Goal: Task Accomplishment & Management: Manage account settings

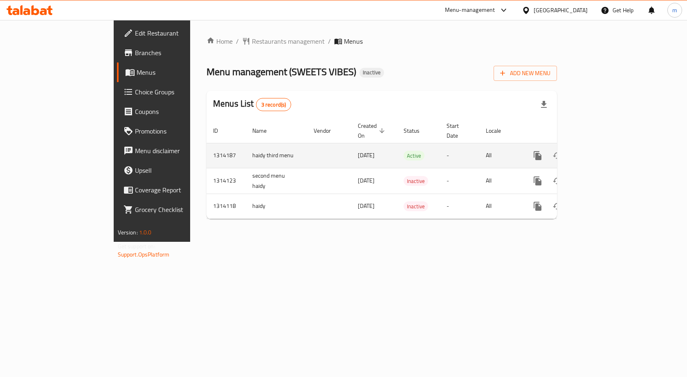
click at [246, 147] on td "haidy third menu" at bounding box center [276, 155] width 61 height 25
copy td "haidy third menu"
click at [600, 152] on icon "enhanced table" at bounding box center [596, 155] width 7 height 7
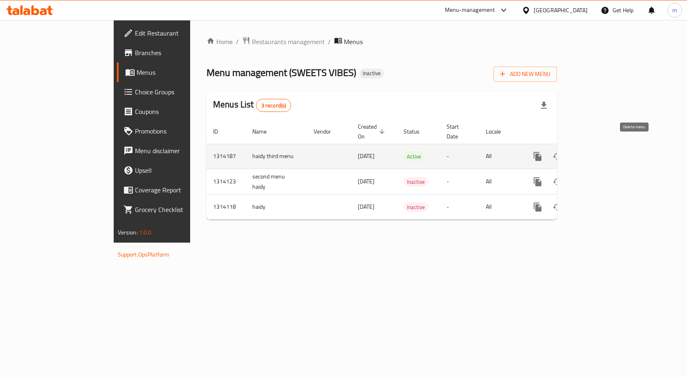
click at [580, 153] on icon "enhanced table" at bounding box center [577, 156] width 6 height 7
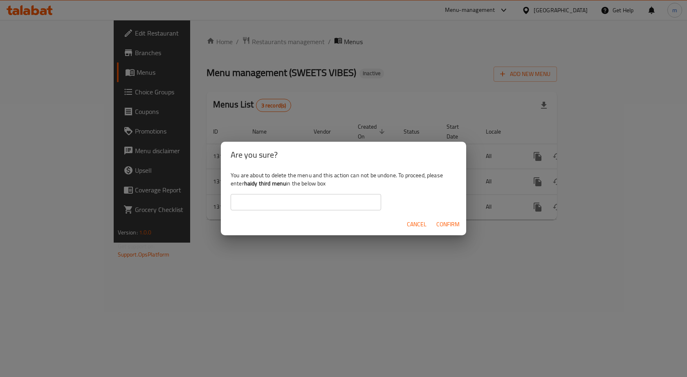
click at [448, 226] on span "Confirm" at bounding box center [447, 225] width 23 height 10
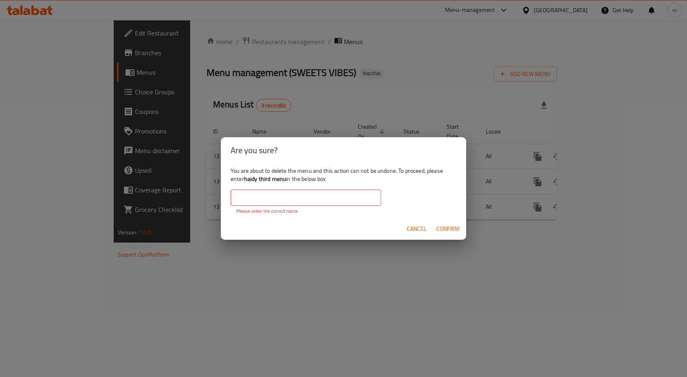
click at [358, 201] on input "text" at bounding box center [306, 198] width 150 height 16
paste input "haidy third menu"
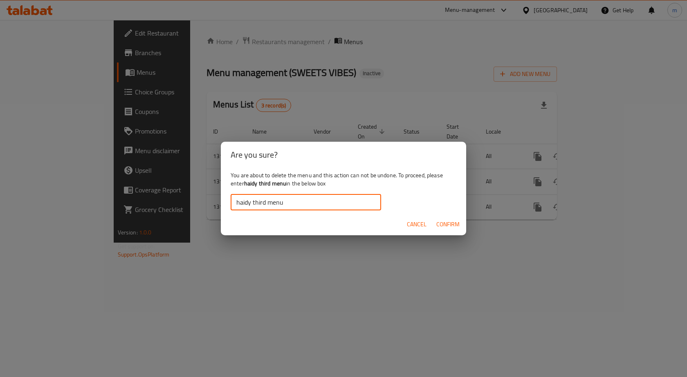
type input "haidy third menu"
click at [456, 223] on span "Confirm" at bounding box center [447, 225] width 23 height 10
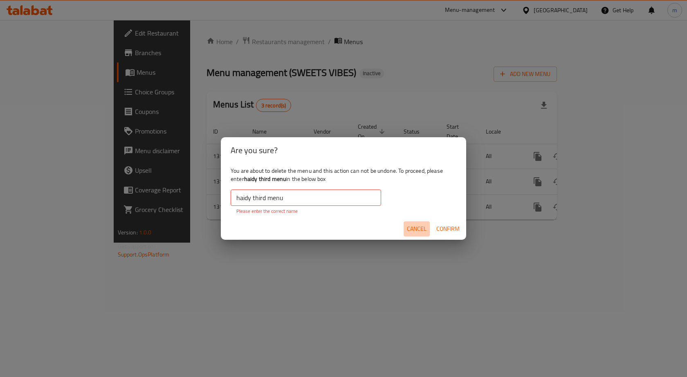
click at [416, 226] on span "Cancel" at bounding box center [417, 229] width 20 height 10
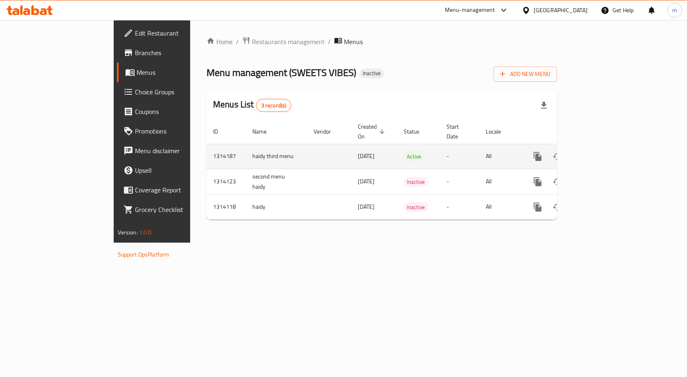
click at [246, 145] on td "haidy third menu" at bounding box center [276, 156] width 61 height 25
click at [246, 144] on td "haidy third menu" at bounding box center [276, 156] width 61 height 25
copy td "haidy third menu"
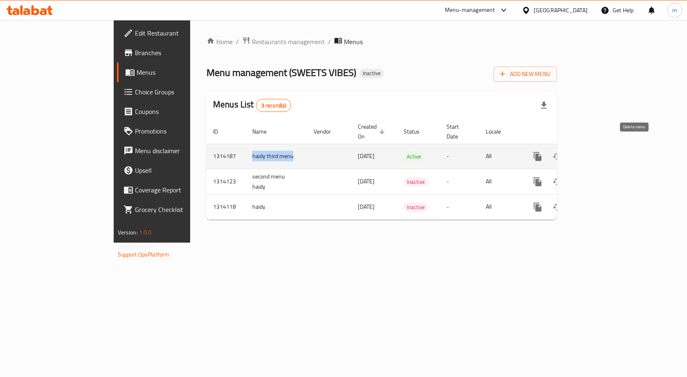
click at [580, 153] on icon "enhanced table" at bounding box center [577, 156] width 6 height 7
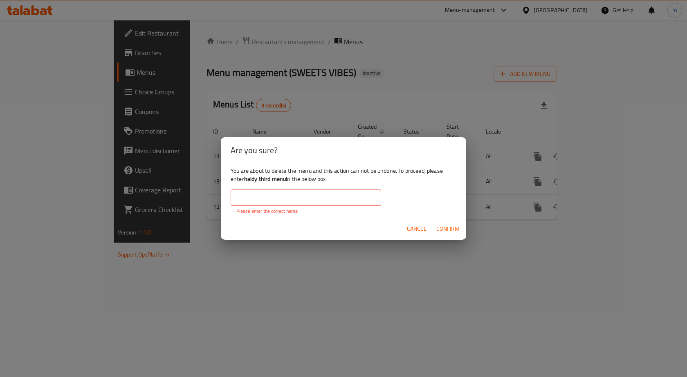
click at [294, 202] on input "text" at bounding box center [306, 198] width 150 height 16
paste input "haidy third menu"
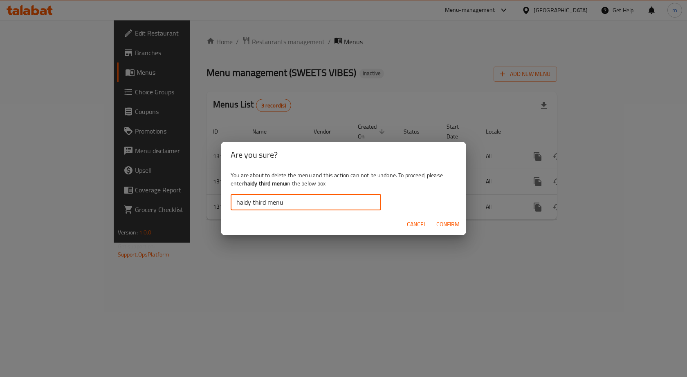
click at [438, 222] on span "Confirm" at bounding box center [447, 225] width 23 height 10
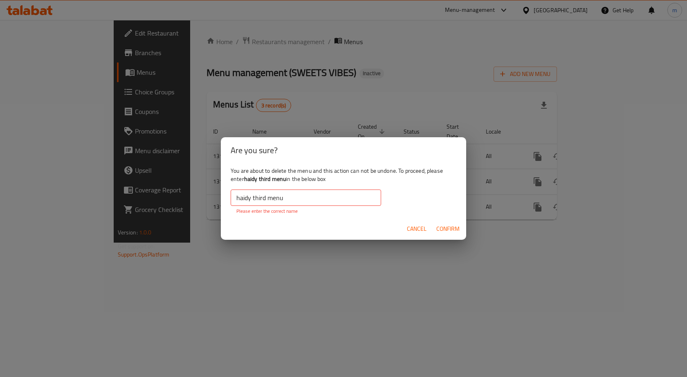
click at [235, 198] on input "haidy third menu" at bounding box center [306, 198] width 150 height 16
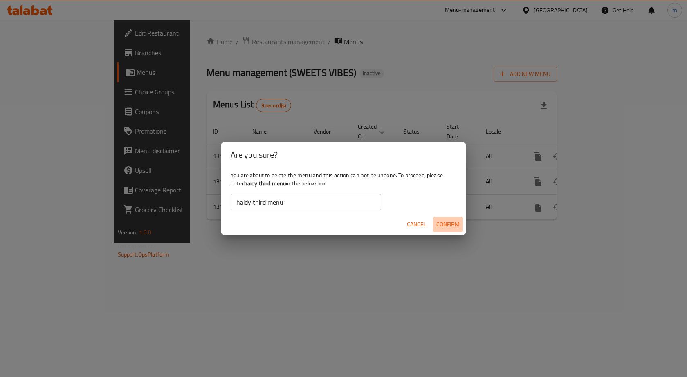
click at [438, 223] on span "Confirm" at bounding box center [447, 225] width 23 height 10
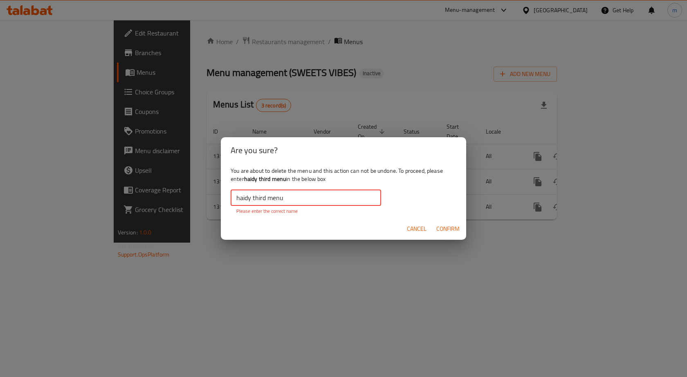
click at [266, 199] on input "haidy third menu" at bounding box center [306, 198] width 150 height 16
click at [279, 198] on input "haidy third menu" at bounding box center [306, 198] width 150 height 16
click at [285, 197] on input "haidy third menu" at bounding box center [306, 198] width 150 height 16
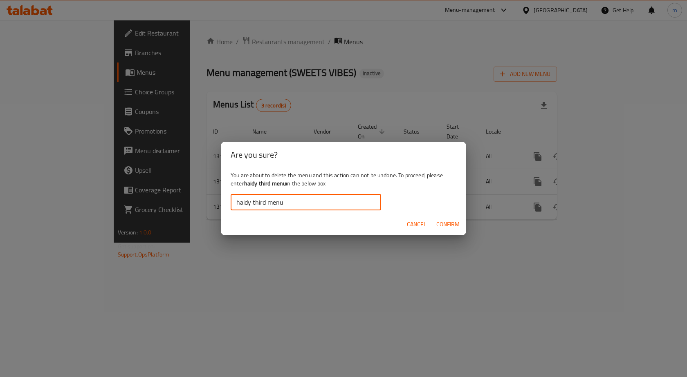
type input "haidy third menu"
click at [437, 221] on span "Confirm" at bounding box center [447, 225] width 23 height 10
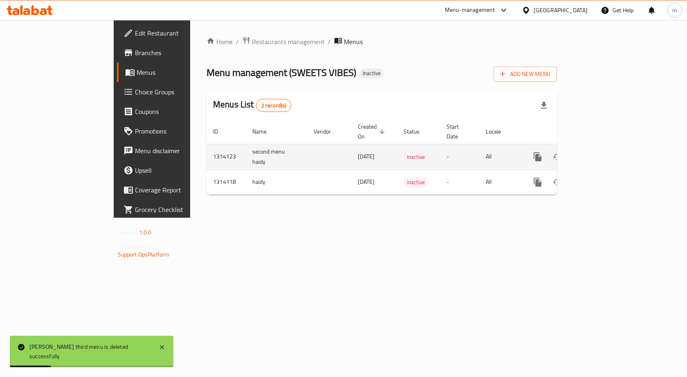
click at [246, 144] on td "second menu haidy" at bounding box center [276, 157] width 61 height 26
copy td "second menu haidy"
click at [582, 152] on icon "enhanced table" at bounding box center [577, 157] width 10 height 10
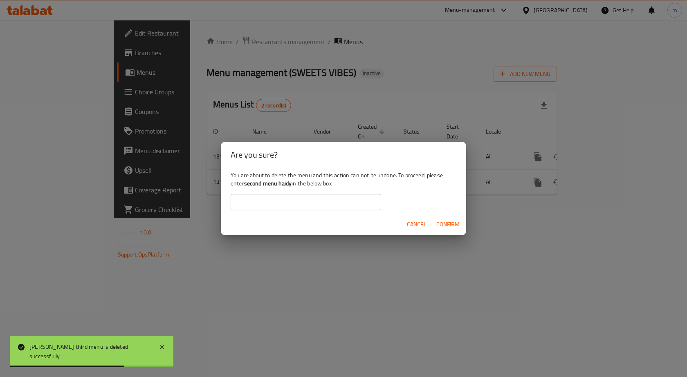
click at [288, 198] on input "text" at bounding box center [306, 202] width 150 height 16
paste input "second menu haidy"
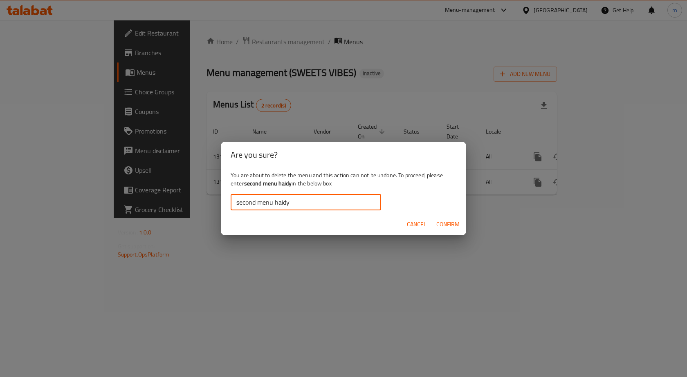
click at [452, 221] on span "Confirm" at bounding box center [447, 225] width 23 height 10
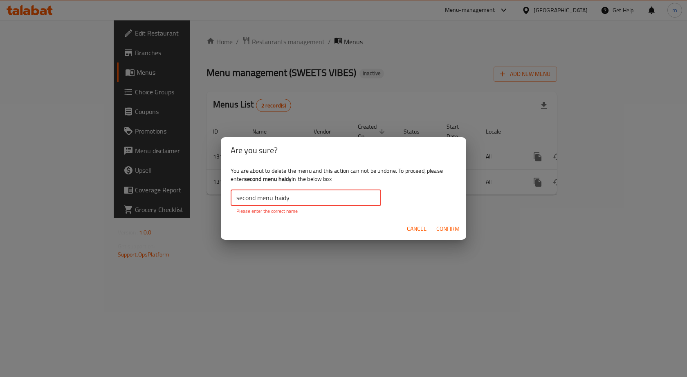
click at [331, 206] on input "second menu haidy" at bounding box center [306, 198] width 150 height 16
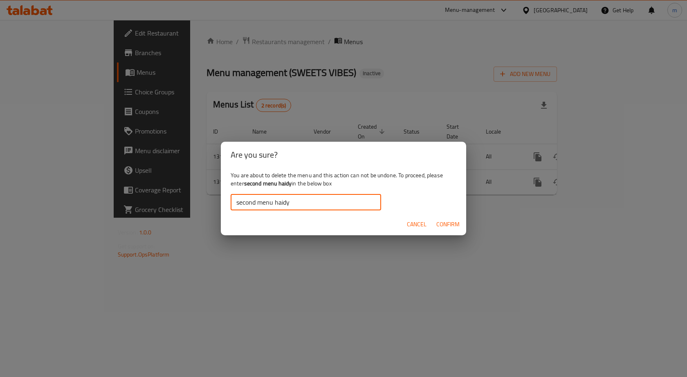
type input "second menu haidy"
click at [448, 220] on span "Confirm" at bounding box center [447, 225] width 23 height 10
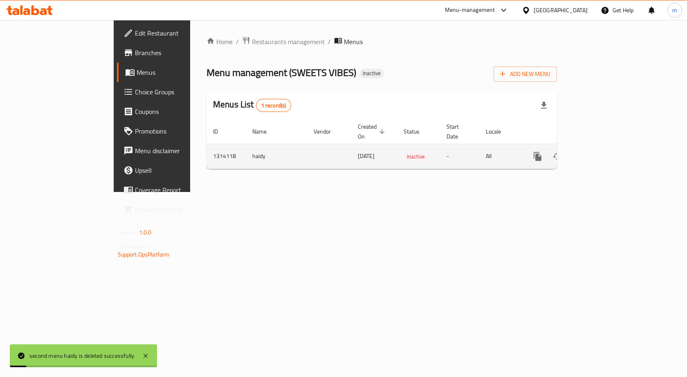
click at [246, 150] on td "haidy" at bounding box center [276, 156] width 61 height 25
copy td "haidy"
click at [580, 153] on icon "enhanced table" at bounding box center [577, 156] width 6 height 7
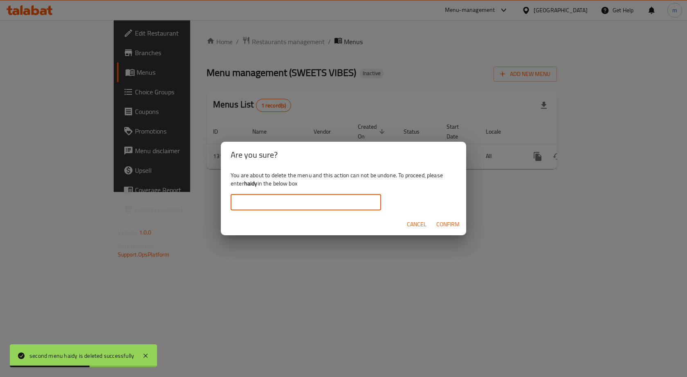
click at [279, 204] on input "text" at bounding box center [306, 202] width 150 height 16
paste input "haidy"
type input "haidy"
click at [446, 226] on span "Confirm" at bounding box center [447, 225] width 23 height 10
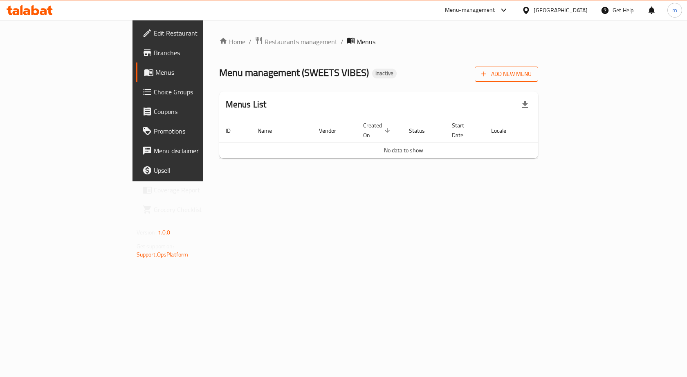
click at [531, 69] on span "Add New Menu" at bounding box center [506, 74] width 50 height 10
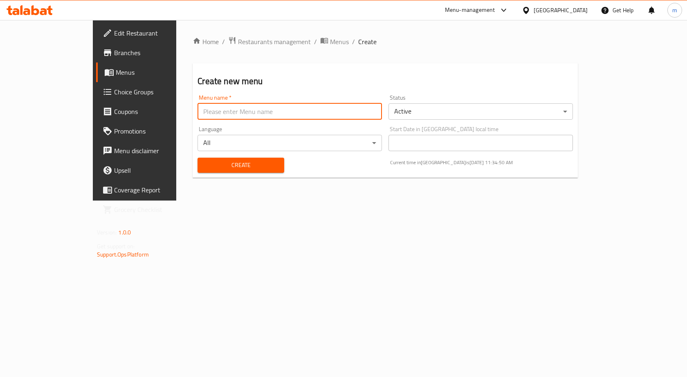
click at [302, 117] on input "text" at bounding box center [289, 111] width 184 height 16
type input "m.mohamed.8039"
click at [217, 159] on button "Create" at bounding box center [240, 165] width 86 height 15
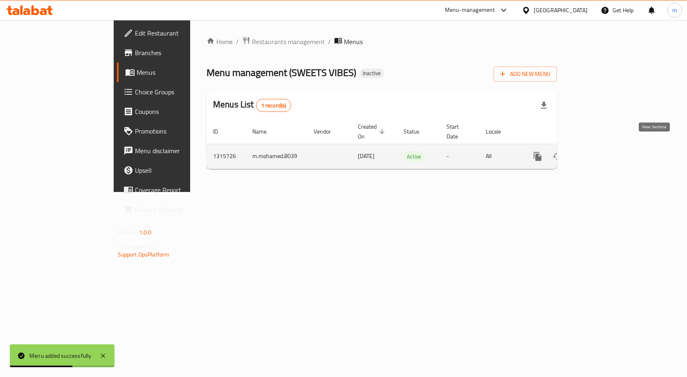
click at [601, 152] on icon "enhanced table" at bounding box center [597, 157] width 10 height 10
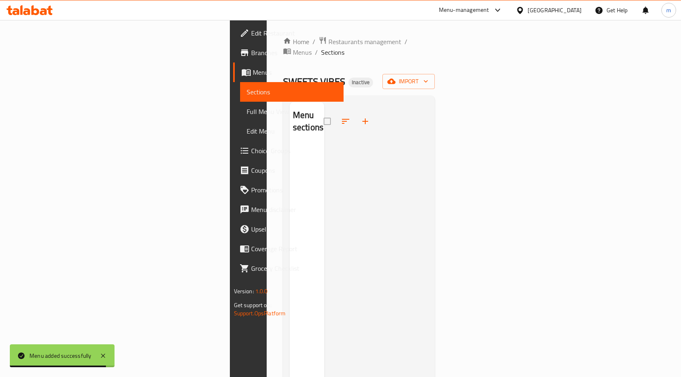
click at [247, 111] on span "Full Menu View" at bounding box center [292, 112] width 90 height 10
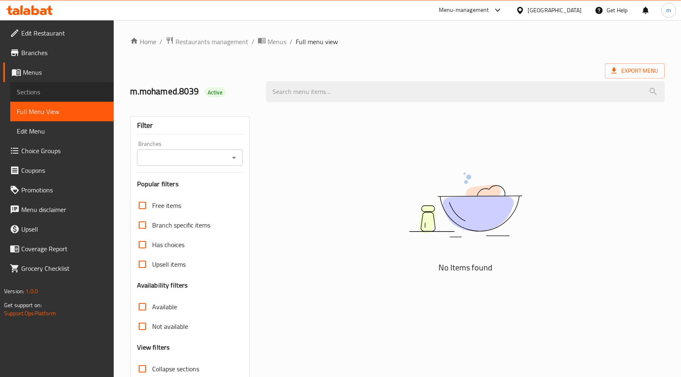
click at [88, 90] on span "Sections" at bounding box center [62, 92] width 90 height 10
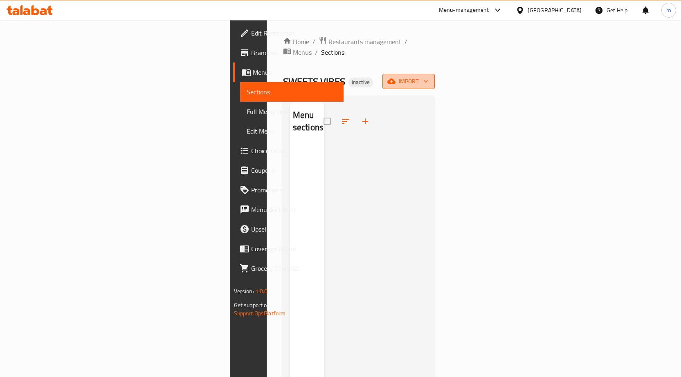
click at [428, 76] on span "import" at bounding box center [408, 81] width 39 height 10
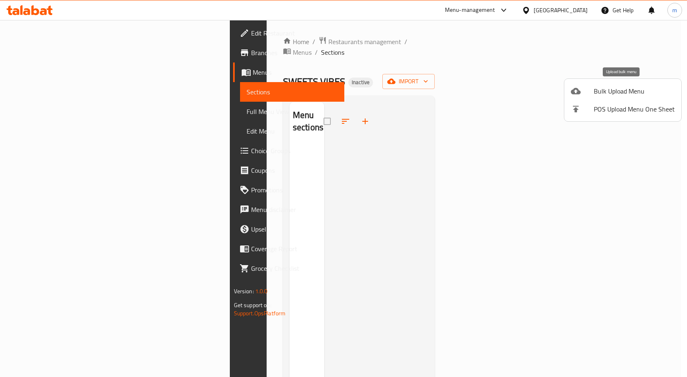
click at [601, 87] on span "Bulk Upload Menu" at bounding box center [634, 91] width 81 height 10
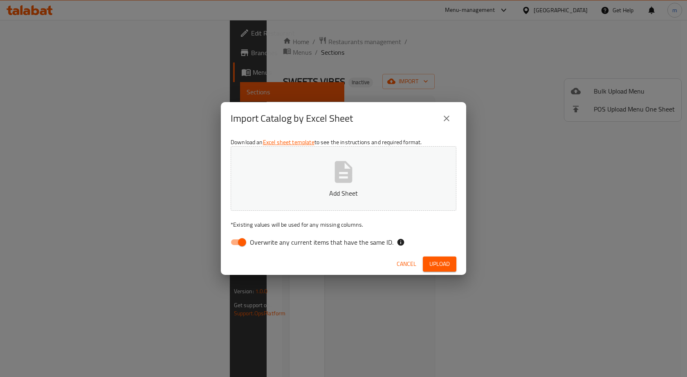
click at [296, 240] on span "Overwrite any current items that have the same ID." at bounding box center [321, 243] width 143 height 10
click at [265, 240] on input "Overwrite any current items that have the same ID." at bounding box center [242, 243] width 47 height 16
checkbox input "false"
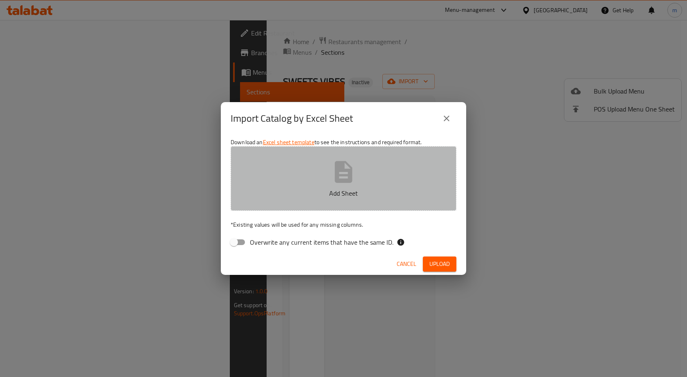
click at [320, 183] on button "Add Sheet" at bounding box center [344, 178] width 226 height 65
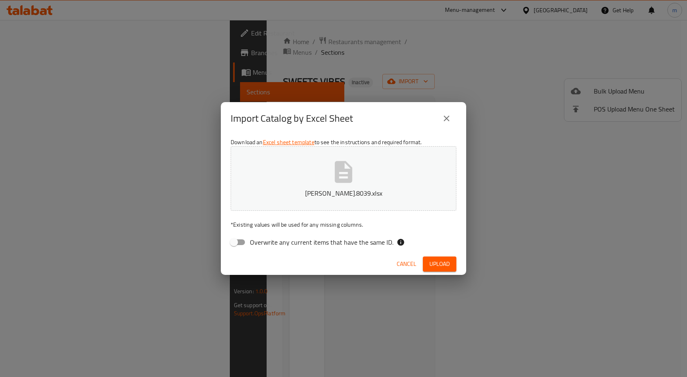
click at [433, 262] on span "Upload" at bounding box center [439, 264] width 20 height 10
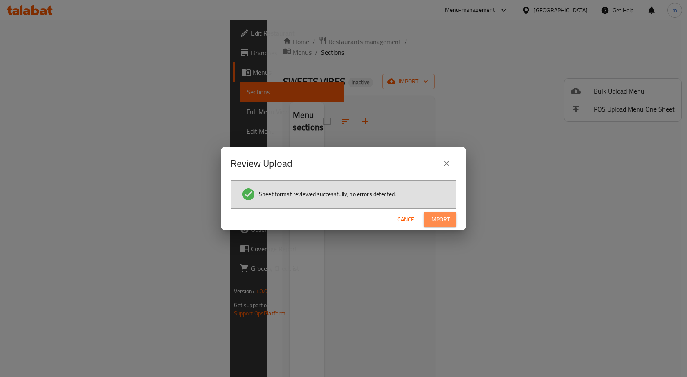
click at [436, 220] on span "Import" at bounding box center [440, 220] width 20 height 10
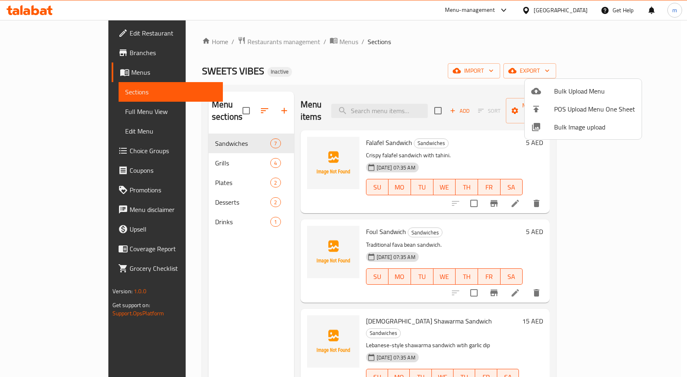
drag, startPoint x: 654, startPoint y: 159, endPoint x: 648, endPoint y: 316, distance: 156.7
click at [648, 316] on div at bounding box center [343, 188] width 687 height 377
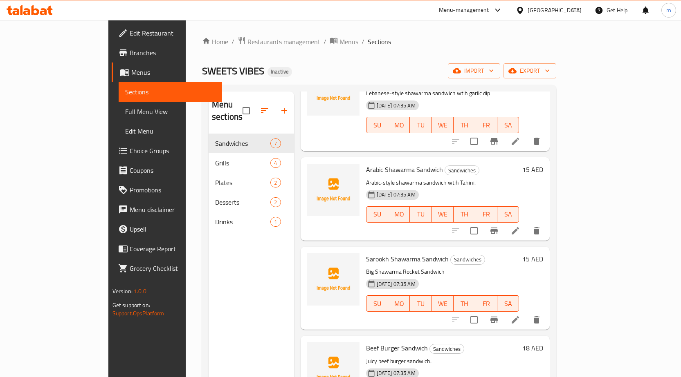
scroll to position [268, 0]
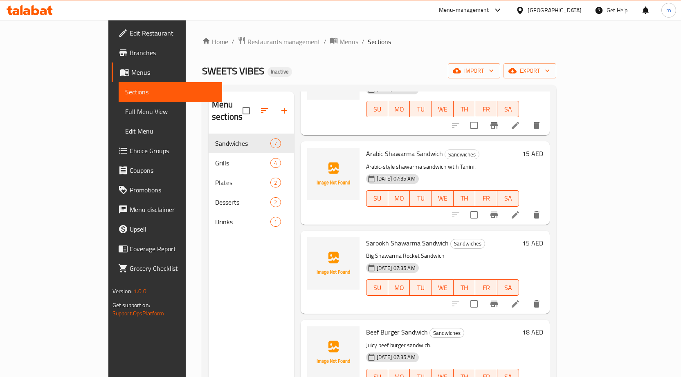
click at [572, 170] on div "Home / Restaurants management / Menus / Sections SWEETS VIBES Inactive import e…" at bounding box center [379, 256] width 387 height 472
click at [572, 175] on div "Home / Restaurants management / Menus / Sections SWEETS VIBES Inactive import e…" at bounding box center [379, 256] width 387 height 472
click at [572, 177] on div "Home / Restaurants management / Menus / Sections SWEETS VIBES Inactive import e…" at bounding box center [379, 256] width 387 height 472
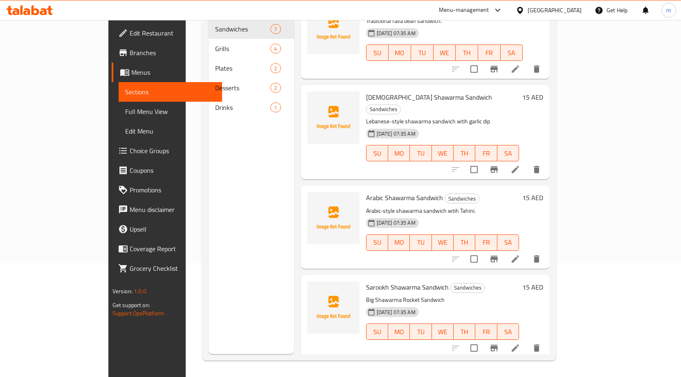
scroll to position [0, 0]
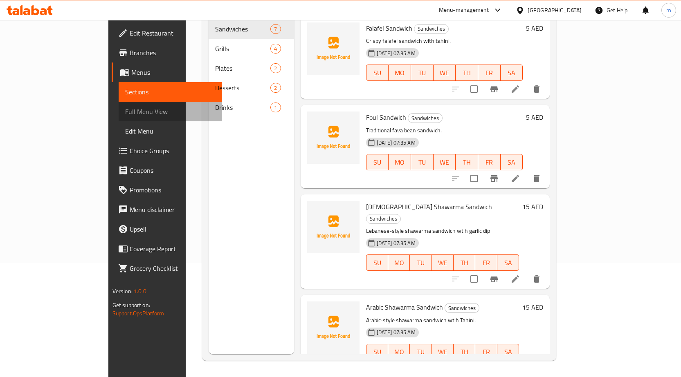
click at [125, 110] on span "Full Menu View" at bounding box center [170, 112] width 90 height 10
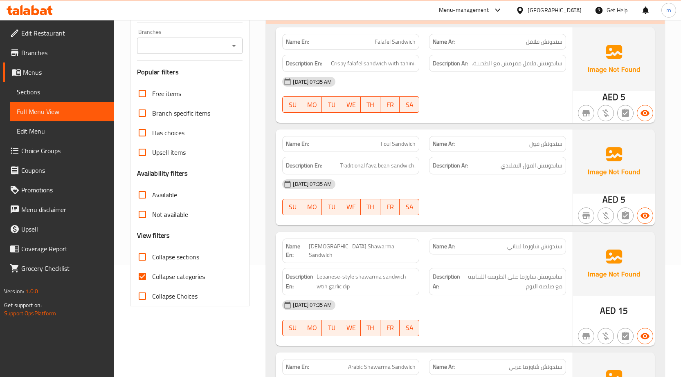
scroll to position [123, 0]
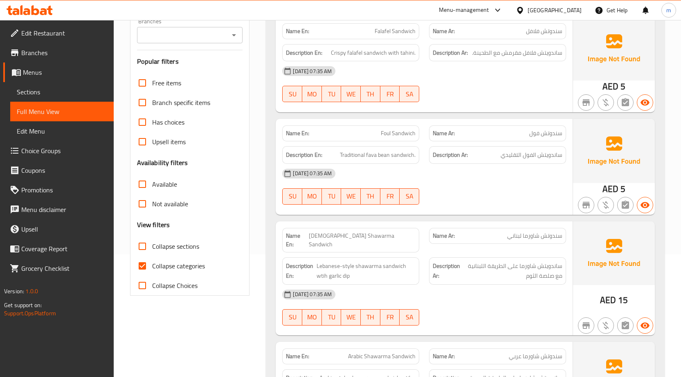
click at [155, 265] on span "Collapse categories" at bounding box center [178, 266] width 53 height 10
click at [152, 265] on input "Collapse categories" at bounding box center [142, 266] width 20 height 20
checkbox input "false"
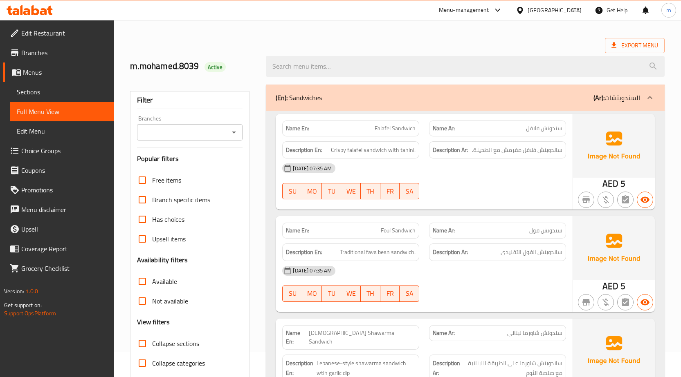
scroll to position [0, 0]
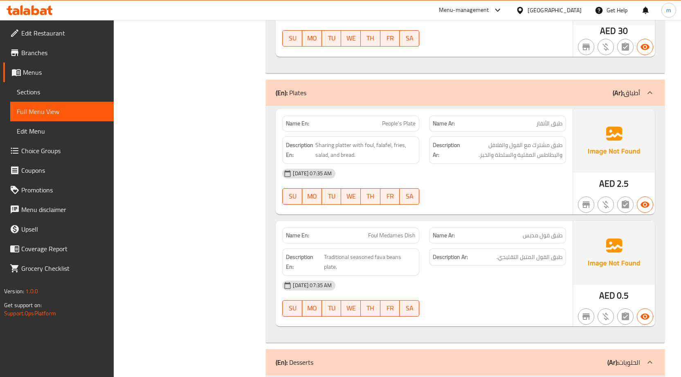
scroll to position [1284, 0]
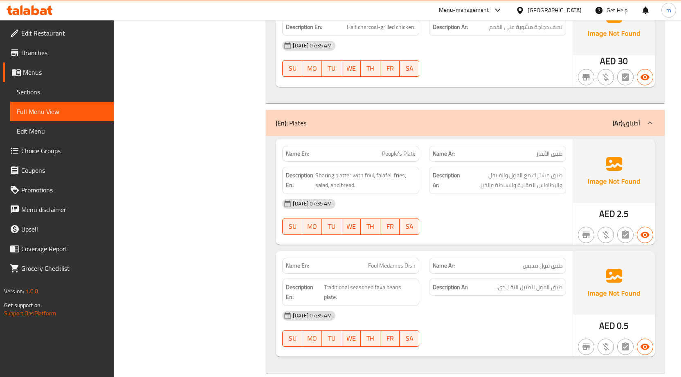
click at [45, 89] on span "Sections" at bounding box center [62, 92] width 90 height 10
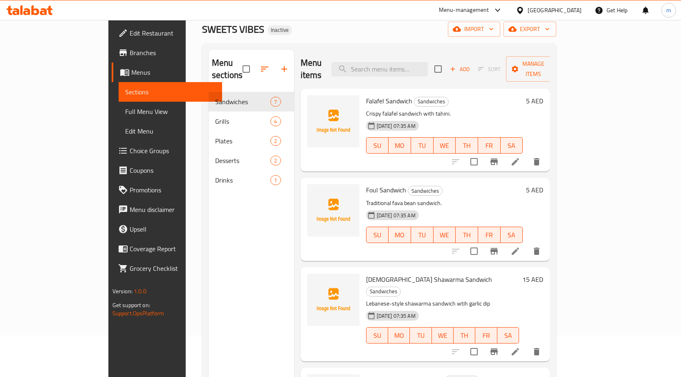
scroll to position [40, 0]
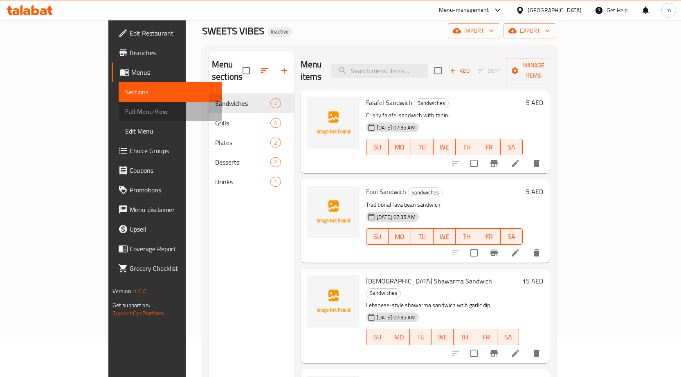
click at [125, 116] on span "Full Menu View" at bounding box center [170, 112] width 90 height 10
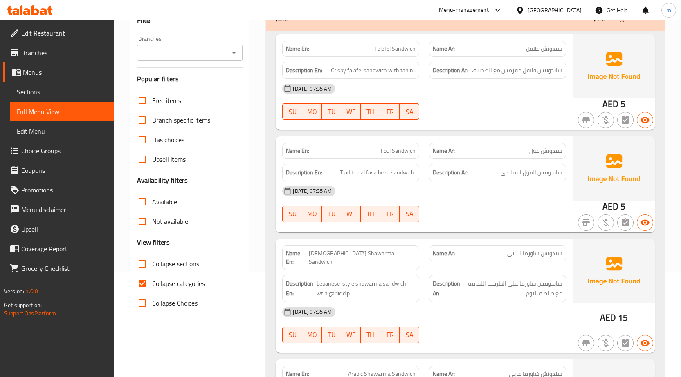
scroll to position [112, 0]
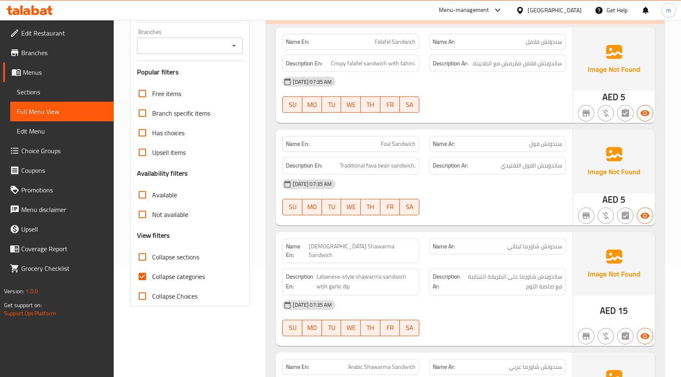
click at [178, 280] on span "Collapse categories" at bounding box center [178, 277] width 53 height 10
click at [152, 280] on input "Collapse categories" at bounding box center [142, 277] width 20 height 20
checkbox input "false"
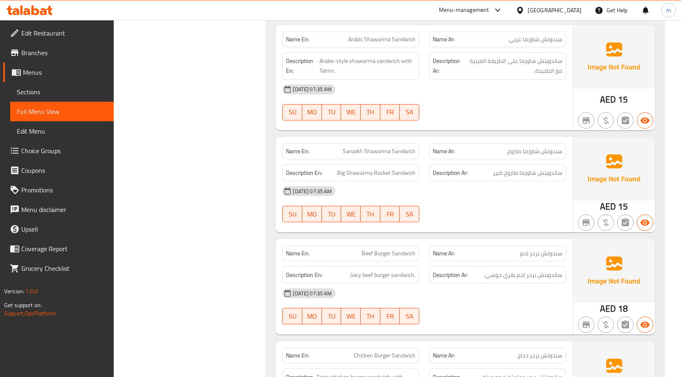
scroll to position [0, 0]
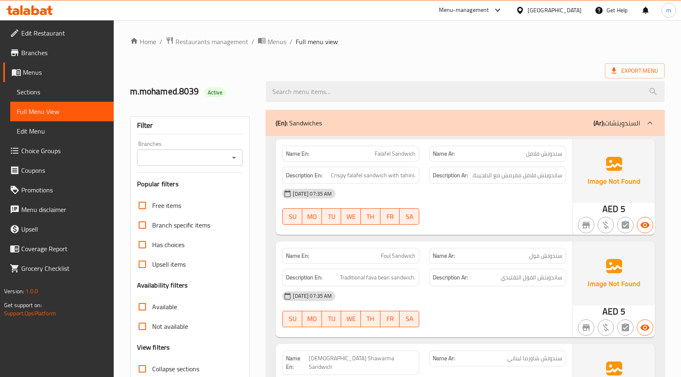
click at [44, 73] on span "Menus" at bounding box center [65, 72] width 84 height 10
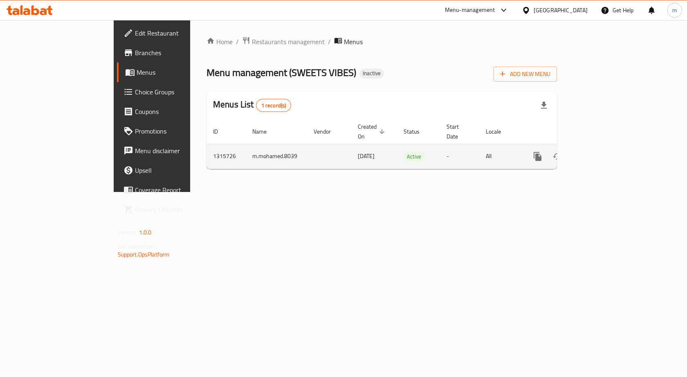
click at [246, 147] on td "m.mohamed.8039" at bounding box center [276, 156] width 61 height 25
copy td "m.mohamed.8039"
click at [582, 152] on icon "enhanced table" at bounding box center [577, 157] width 10 height 10
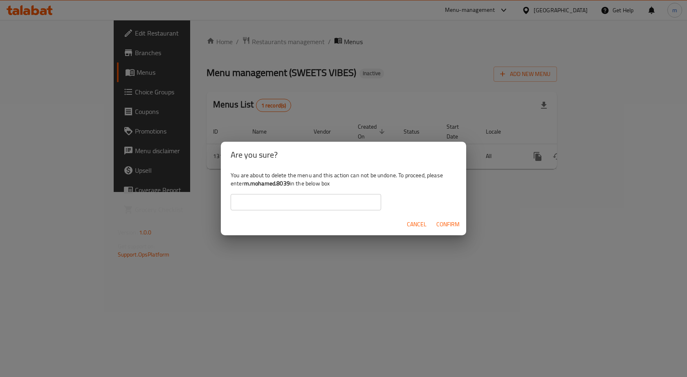
click at [300, 201] on input "text" at bounding box center [306, 202] width 150 height 16
paste input "m.mohamed.8039"
type input "m.mohamed.8039"
click at [448, 223] on span "Confirm" at bounding box center [447, 225] width 23 height 10
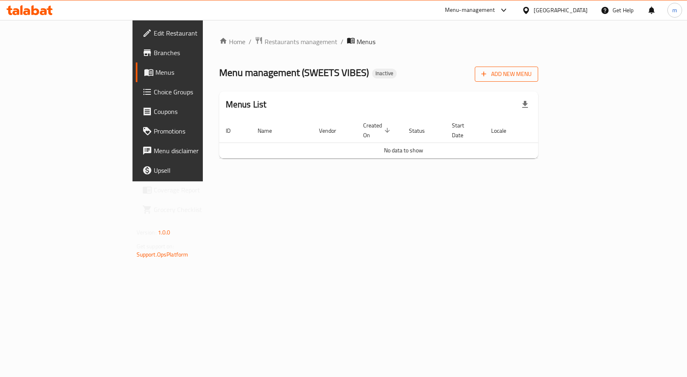
click at [531, 70] on span "Add New Menu" at bounding box center [506, 74] width 50 height 10
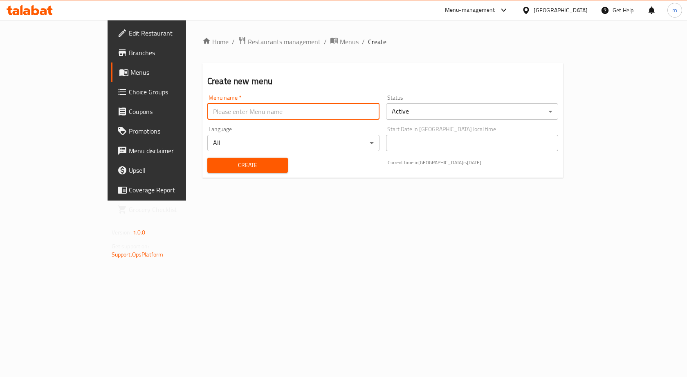
click at [267, 116] on input "text" at bounding box center [293, 111] width 172 height 16
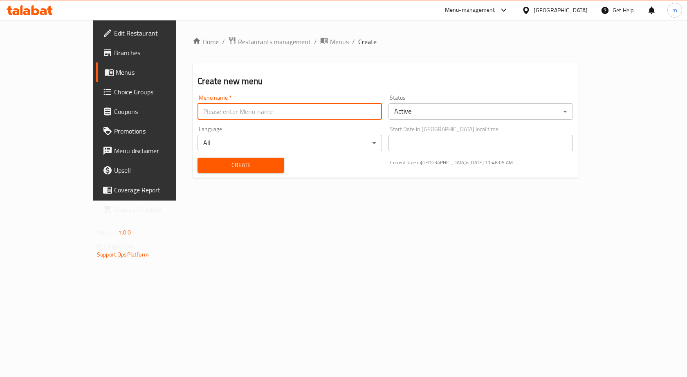
type input "m.mohamed.8039"
click at [217, 168] on span "Create" at bounding box center [240, 165] width 73 height 10
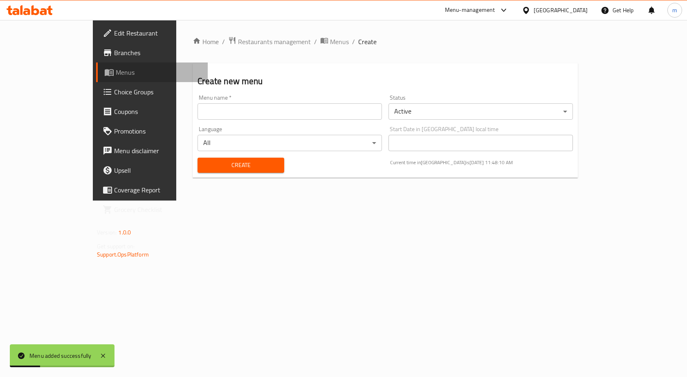
click at [116, 76] on span "Menus" at bounding box center [158, 72] width 85 height 10
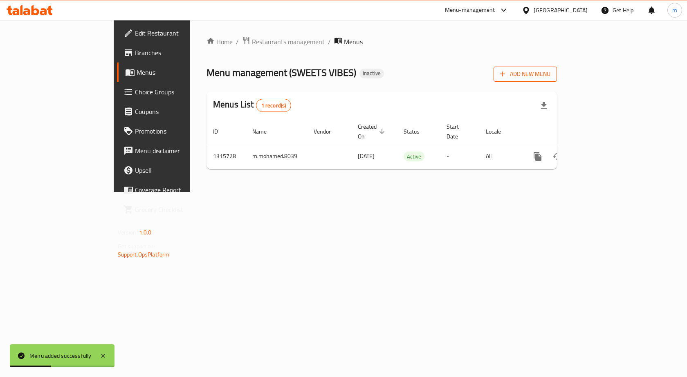
click at [550, 74] on span "Add New Menu" at bounding box center [525, 74] width 50 height 10
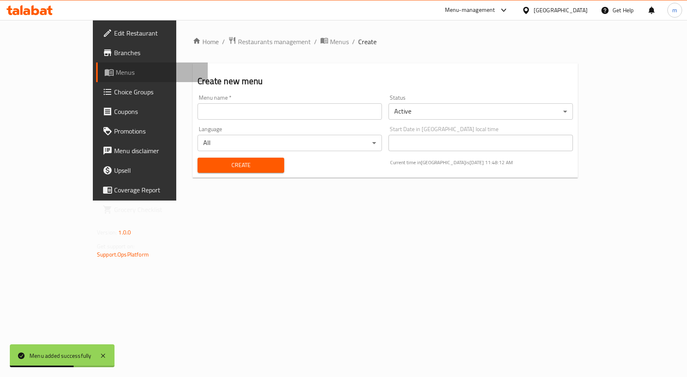
click at [116, 74] on span "Menus" at bounding box center [158, 72] width 85 height 10
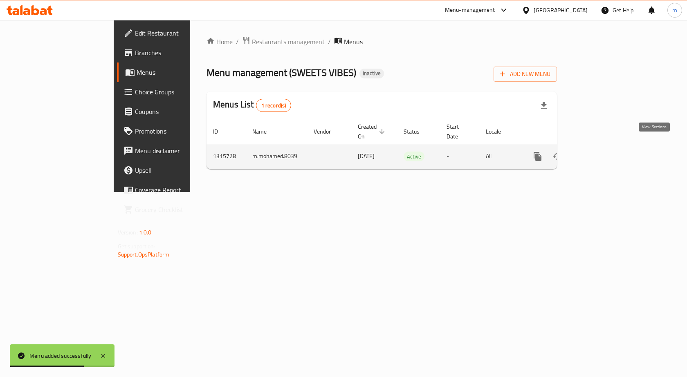
click at [601, 152] on icon "enhanced table" at bounding box center [597, 157] width 10 height 10
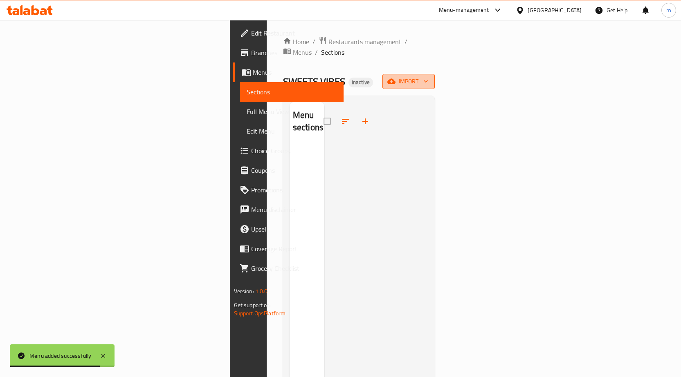
click at [428, 76] on span "import" at bounding box center [408, 81] width 39 height 10
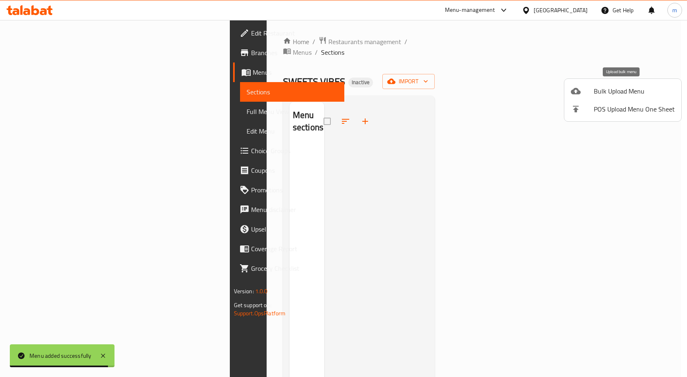
click at [610, 94] on span "Bulk Upload Menu" at bounding box center [634, 91] width 81 height 10
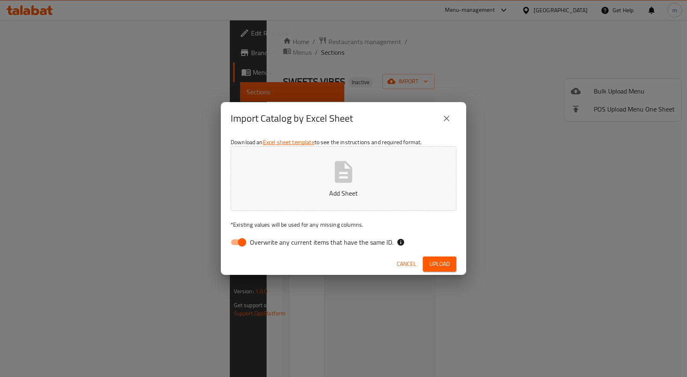
click at [251, 238] on span "Overwrite any current items that have the same ID." at bounding box center [321, 243] width 143 height 10
click at [251, 237] on input "Overwrite any current items that have the same ID." at bounding box center [242, 243] width 47 height 16
checkbox input "false"
click at [275, 202] on button "Add Sheet" at bounding box center [344, 178] width 226 height 65
click at [423, 264] on button "Upload" at bounding box center [440, 264] width 34 height 15
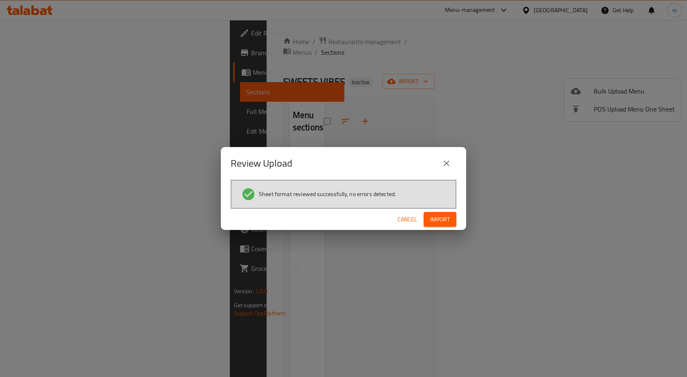
click at [442, 215] on span "Import" at bounding box center [440, 220] width 20 height 10
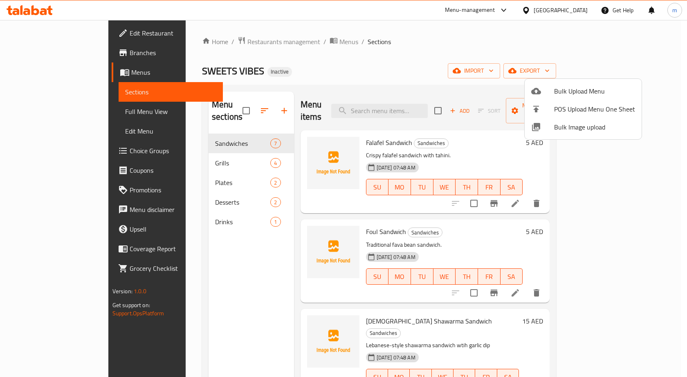
click at [362, 53] on div at bounding box center [343, 188] width 687 height 377
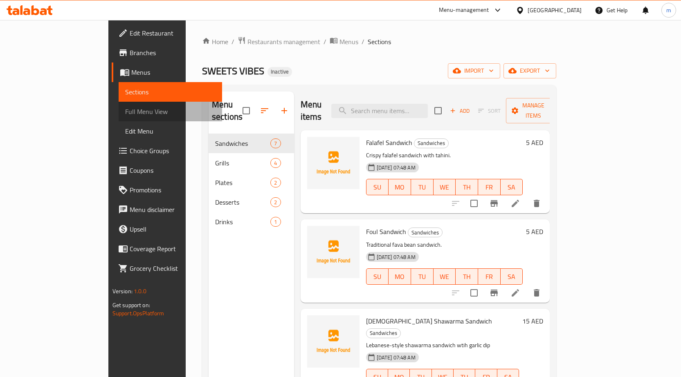
click at [125, 107] on span "Full Menu View" at bounding box center [170, 112] width 90 height 10
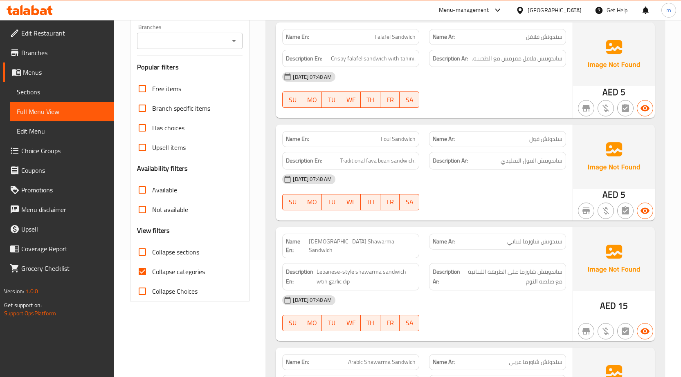
scroll to position [204, 0]
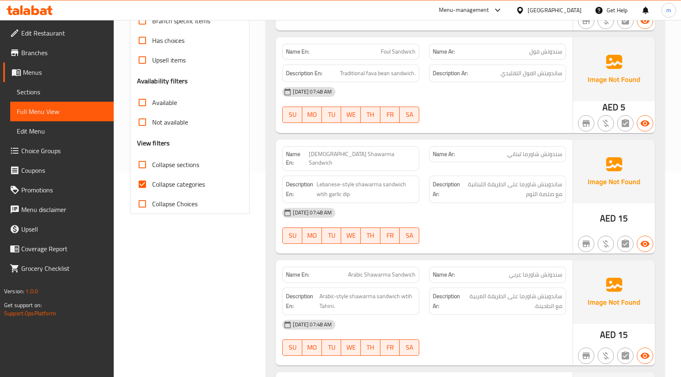
click at [193, 185] on span "Collapse categories" at bounding box center [178, 184] width 53 height 10
click at [152, 185] on input "Collapse categories" at bounding box center [142, 185] width 20 height 20
checkbox input "false"
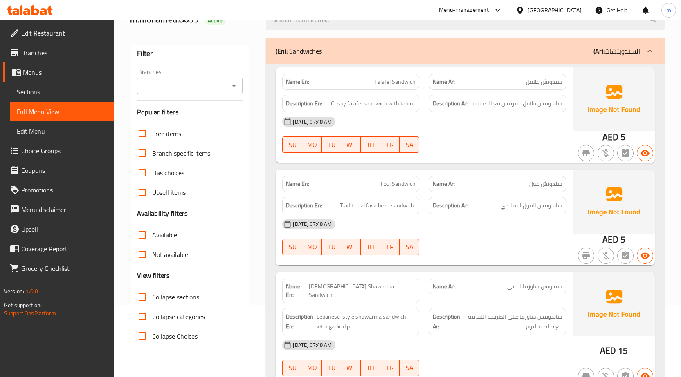
scroll to position [0, 0]
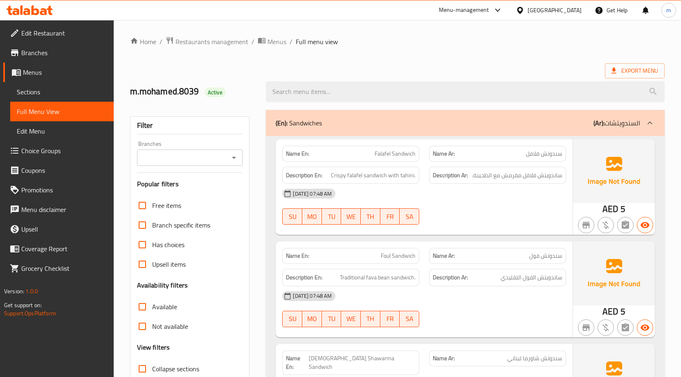
click at [43, 58] on span "Branches" at bounding box center [64, 53] width 86 height 10
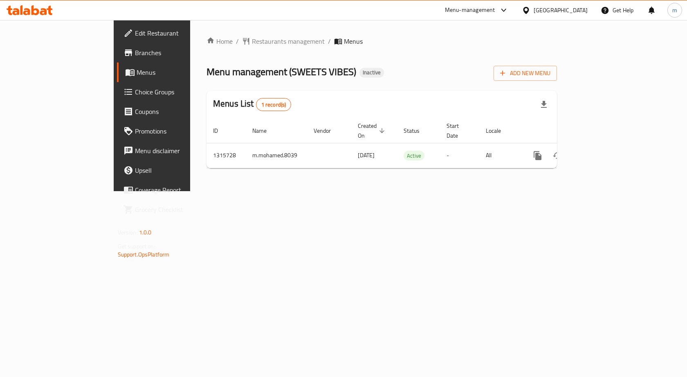
click at [135, 50] on span "Branches" at bounding box center [178, 53] width 87 height 10
